Goal: Task Accomplishment & Management: Manage account settings

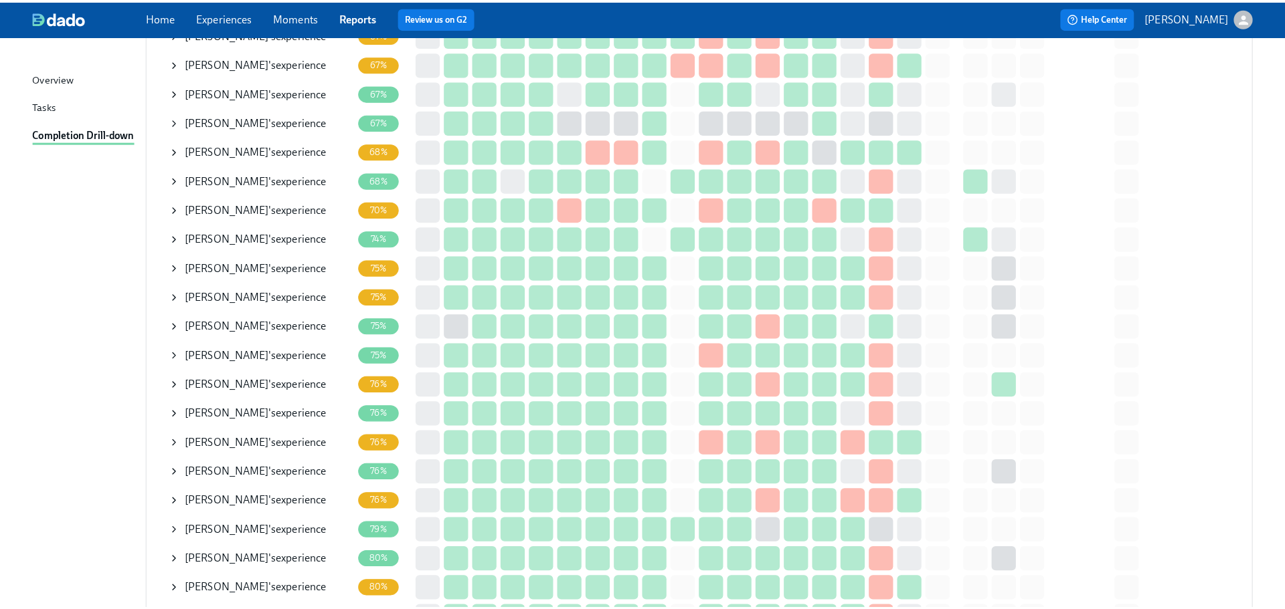
scroll to position [268, 0]
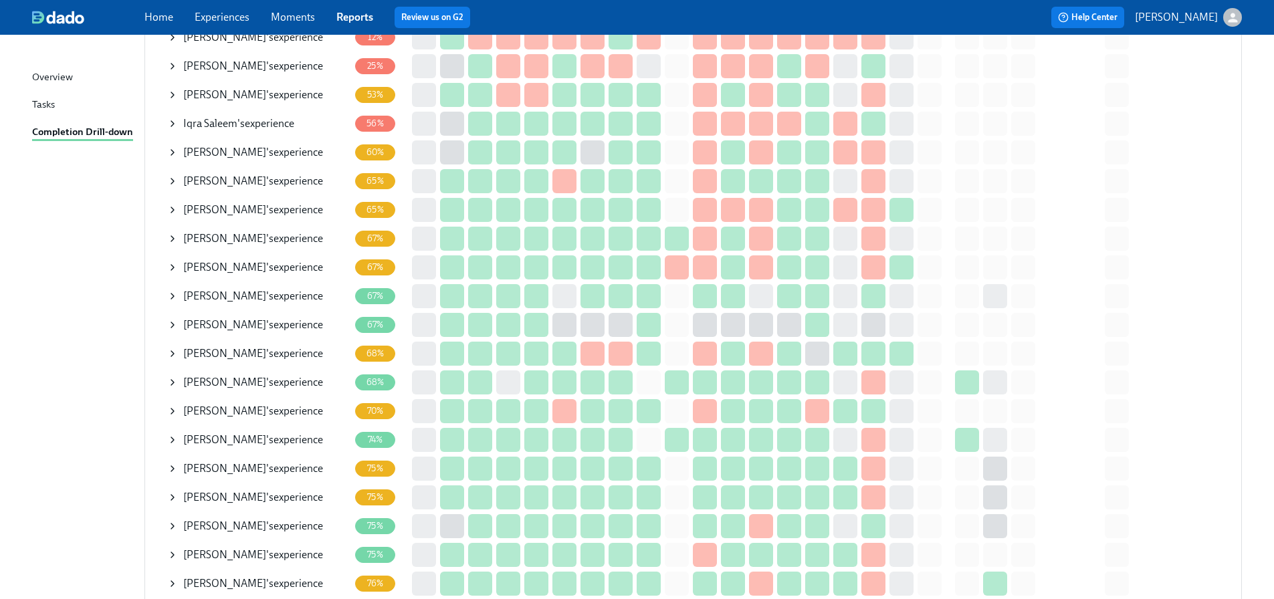
click at [169, 379] on icon at bounding box center [172, 382] width 11 height 11
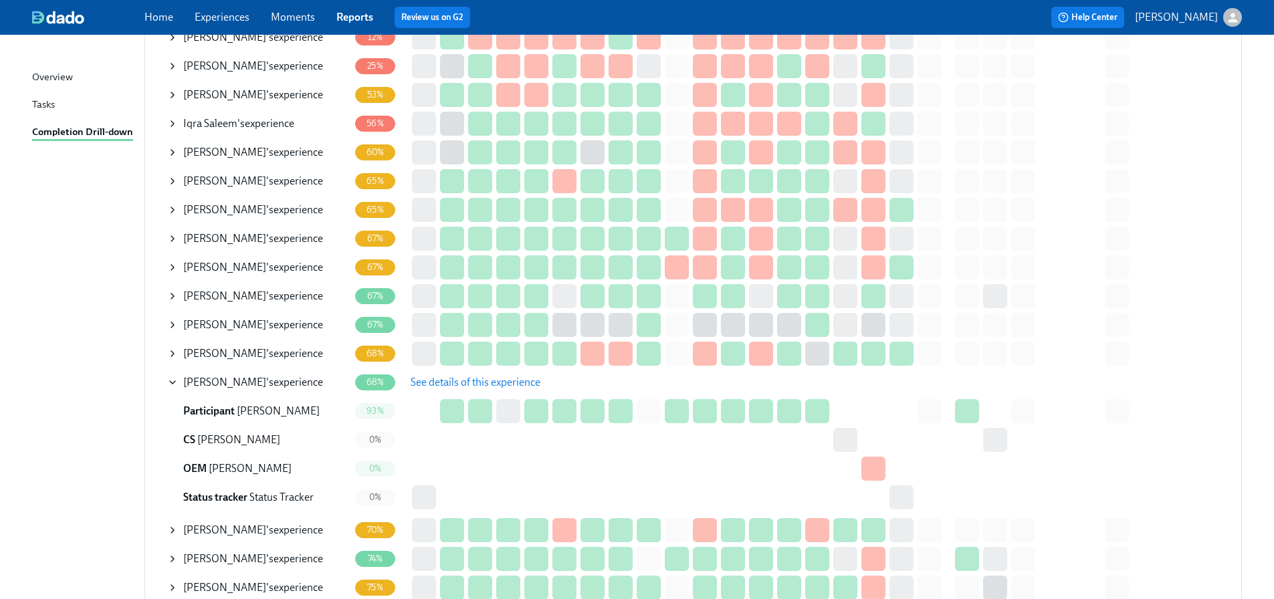
click at [461, 377] on span "See details of this experience" at bounding box center [476, 382] width 130 height 13
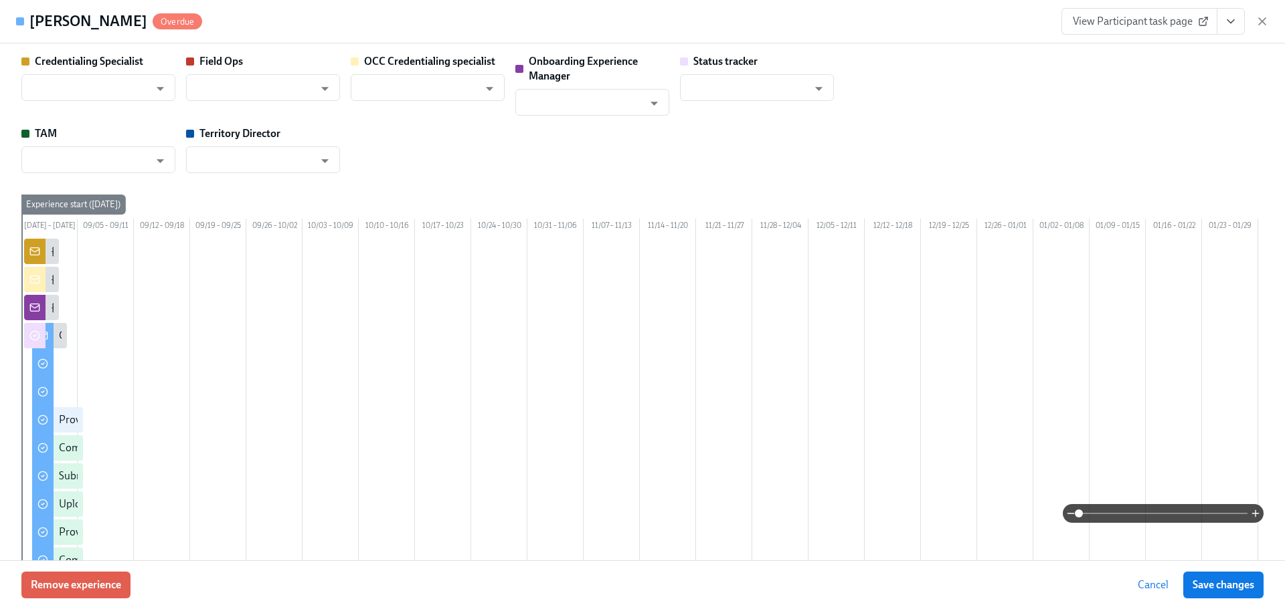
type input "[PERSON_NAME]"
type input "Status Tracker"
type input "[PERSON_NAME]"
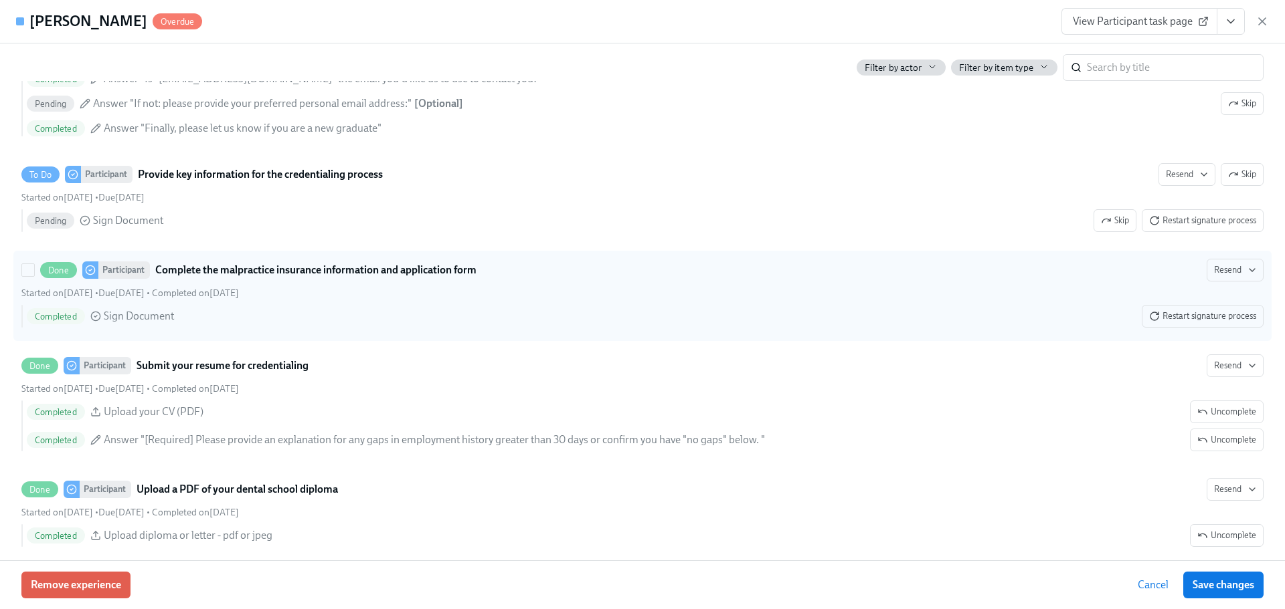
scroll to position [2007, 0]
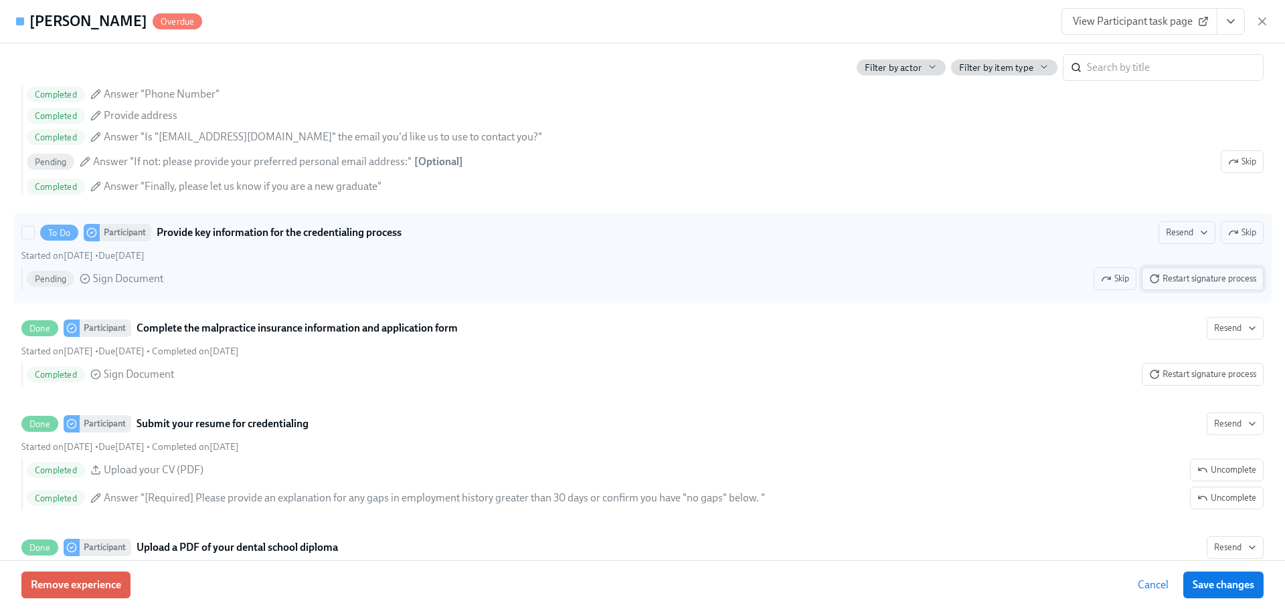
click at [1027, 286] on span "Restart signature process" at bounding box center [1202, 278] width 107 height 13
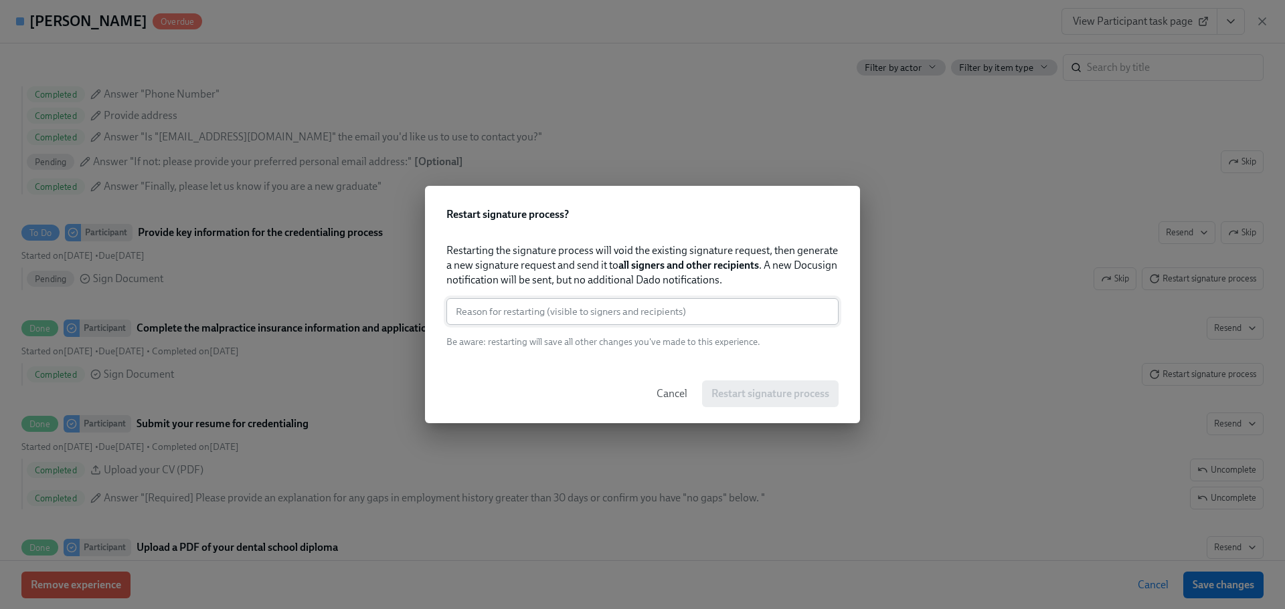
click at [592, 312] on input "text" at bounding box center [642, 311] width 392 height 27
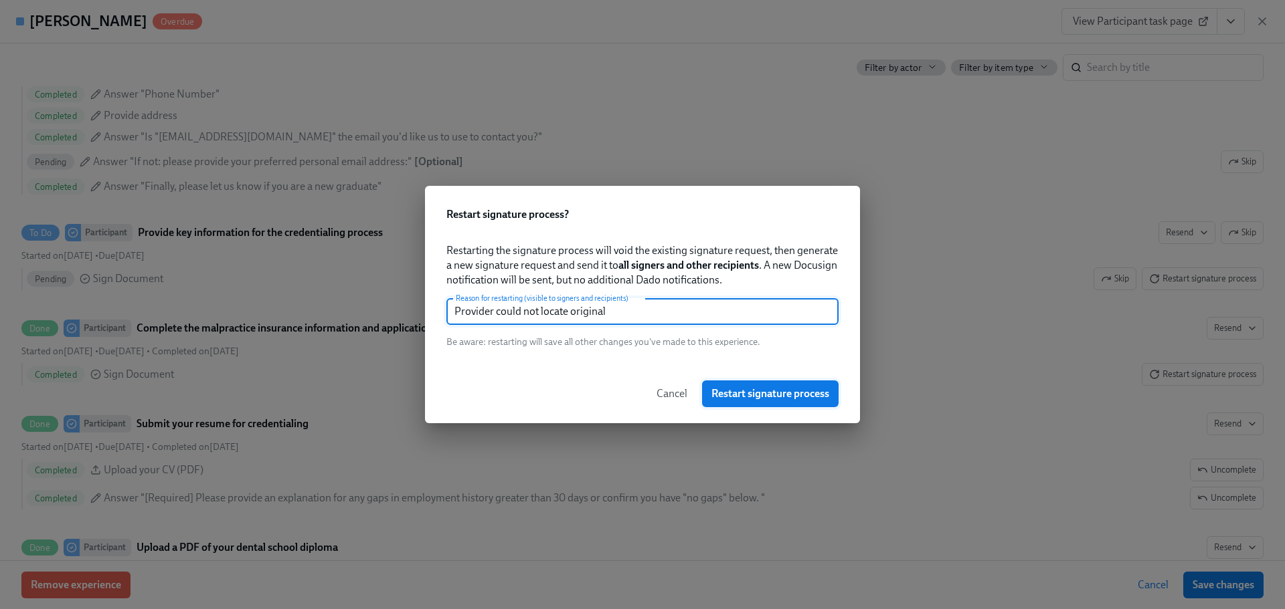
type input "Provider could not locate original"
click at [732, 393] on span "Restart signature process" at bounding box center [770, 393] width 118 height 13
